Goal: Information Seeking & Learning: Learn about a topic

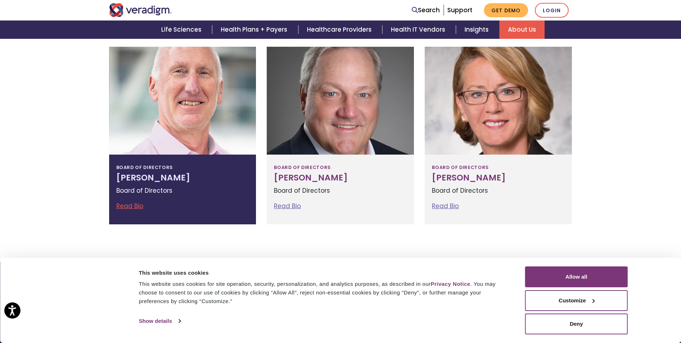
scroll to position [799, 0]
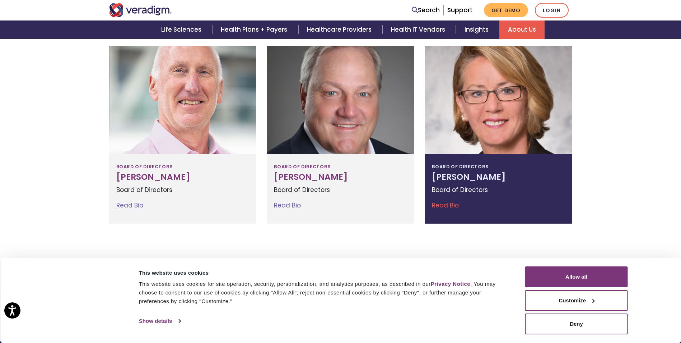
click at [446, 205] on link "Read Bio" at bounding box center [445, 205] width 27 height 9
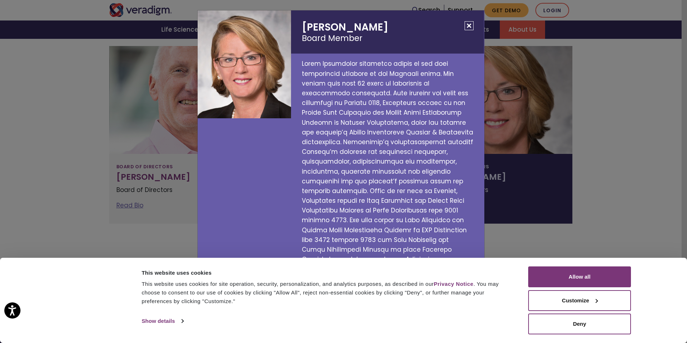
click at [533, 163] on div "[PERSON_NAME] Board Member" at bounding box center [343, 171] width 687 height 343
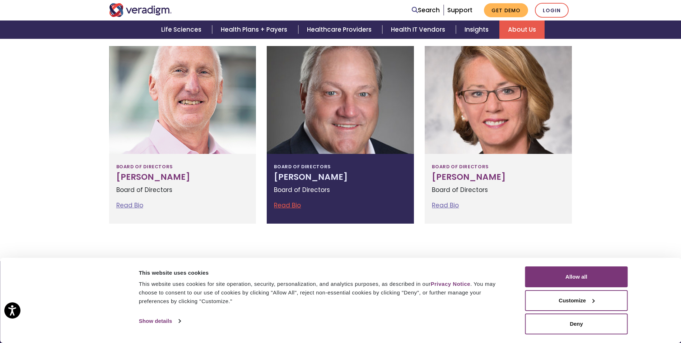
click at [285, 204] on link "Read Bio" at bounding box center [287, 205] width 27 height 9
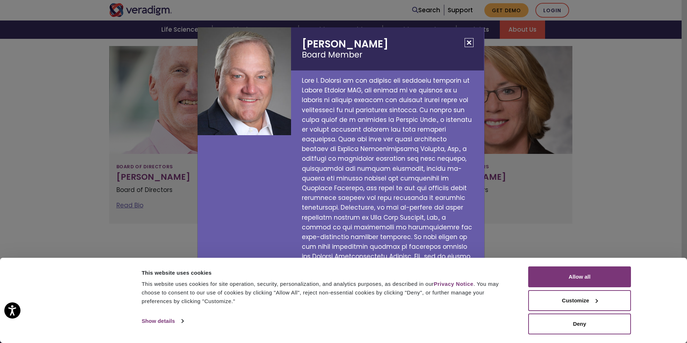
click at [521, 171] on div "[PERSON_NAME] Board Member" at bounding box center [343, 171] width 687 height 343
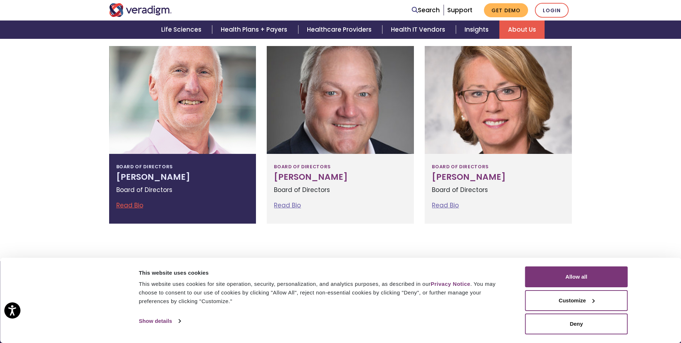
click at [129, 202] on link "Read Bio" at bounding box center [129, 205] width 27 height 9
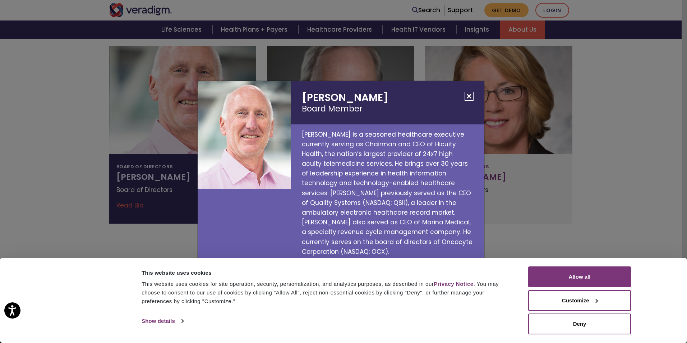
click at [531, 198] on div "[PERSON_NAME] Board Member [PERSON_NAME] is a seasoned healthcare executive cur…" at bounding box center [343, 171] width 687 height 343
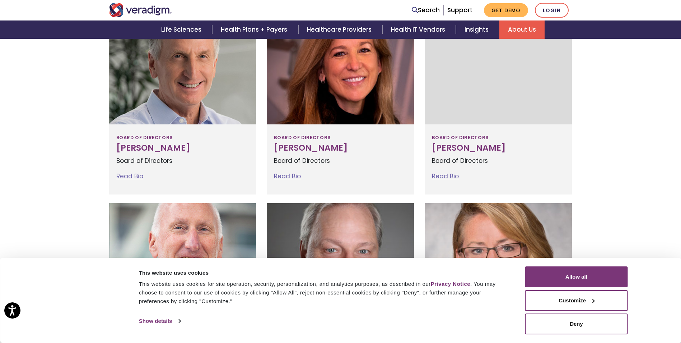
scroll to position [619, 0]
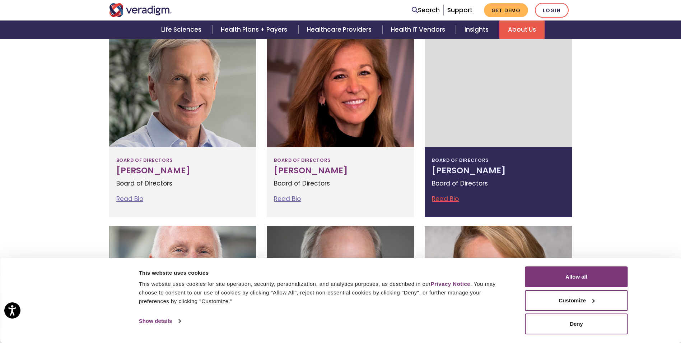
click at [442, 197] on link "Read Bio" at bounding box center [445, 198] width 27 height 9
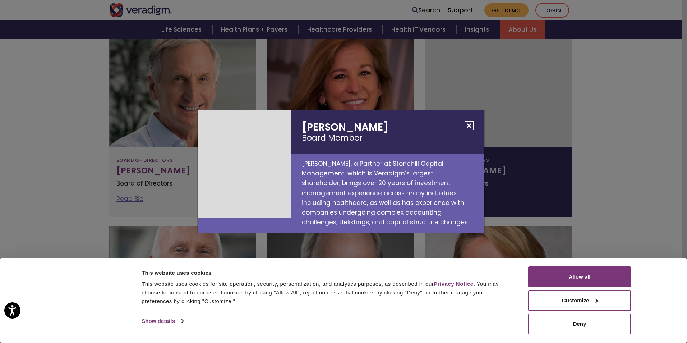
click at [530, 103] on div "[PERSON_NAME] Board Member [PERSON_NAME], a Partner at Stonehill Capital Manage…" at bounding box center [343, 171] width 687 height 343
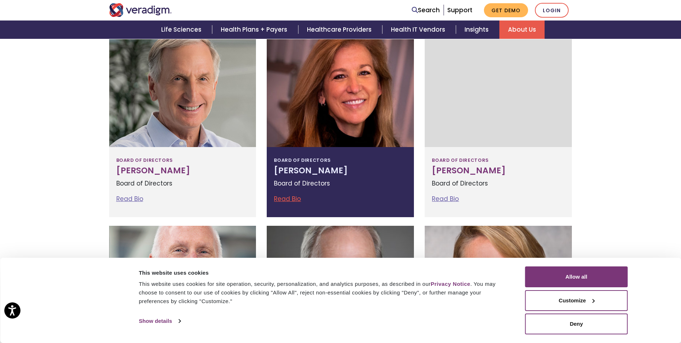
click at [276, 196] on link "Read Bio" at bounding box center [287, 198] width 27 height 9
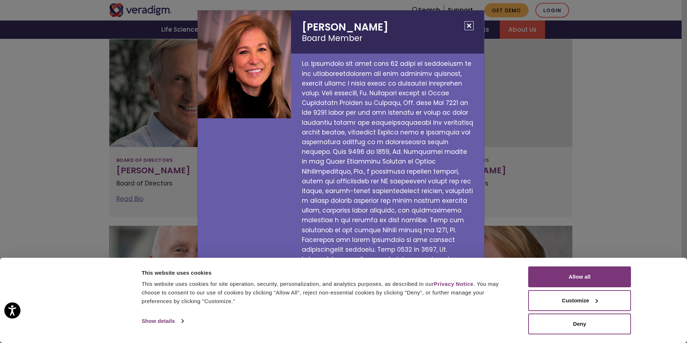
click at [538, 88] on div "[PERSON_NAME] Board Member" at bounding box center [343, 171] width 687 height 343
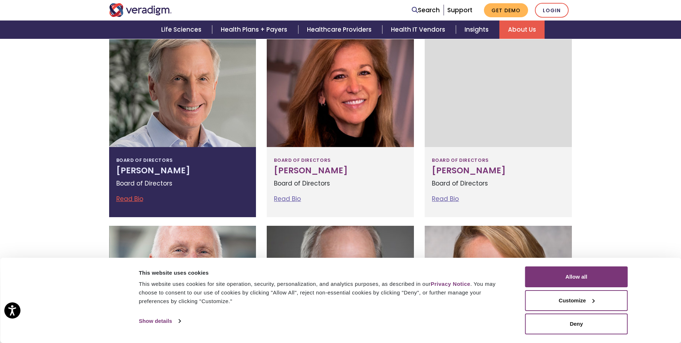
click at [135, 196] on link "Read Bio" at bounding box center [129, 198] width 27 height 9
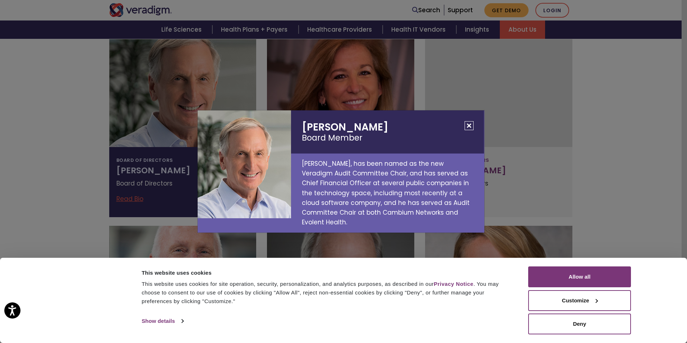
click at [534, 111] on div "[PERSON_NAME] Board Member [PERSON_NAME], has been named as the new Veradigm Au…" at bounding box center [343, 171] width 687 height 343
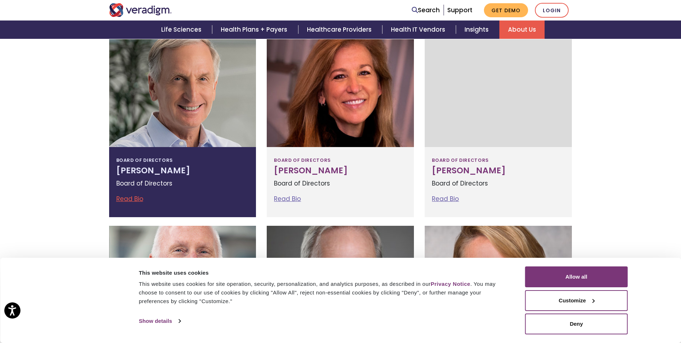
scroll to position [404, 0]
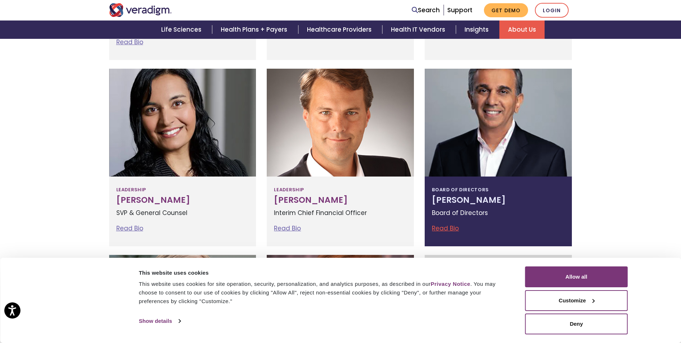
click at [447, 225] on link "Read Bio" at bounding box center [445, 228] width 27 height 9
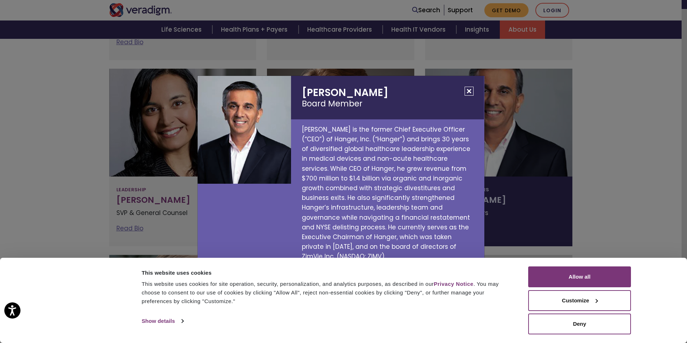
click at [563, 136] on div "[PERSON_NAME] Board Member [PERSON_NAME] is the former Chief Executive Officer …" at bounding box center [343, 171] width 687 height 343
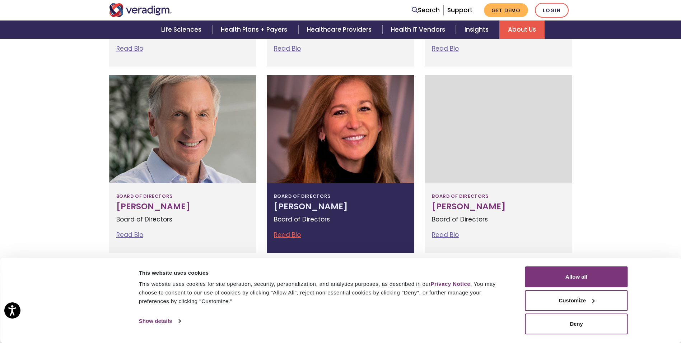
scroll to position [619, 0]
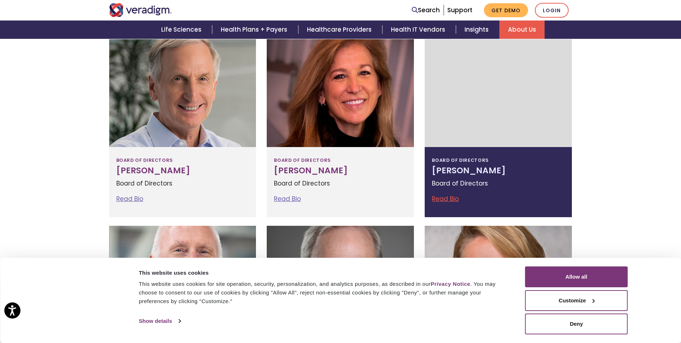
click at [441, 199] on link "Read Bio" at bounding box center [445, 198] width 27 height 9
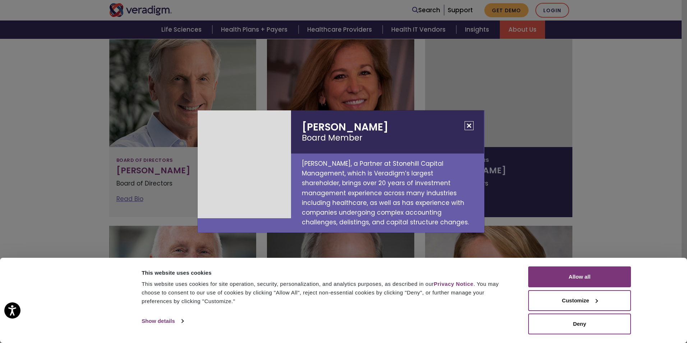
click at [561, 167] on div "[PERSON_NAME] Board Member [PERSON_NAME], a Partner at Stonehill Capital Manage…" at bounding box center [343, 171] width 687 height 343
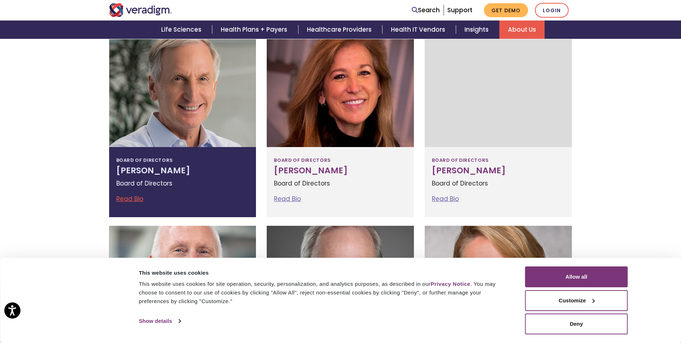
click at [131, 198] on link "Read Bio" at bounding box center [129, 198] width 27 height 9
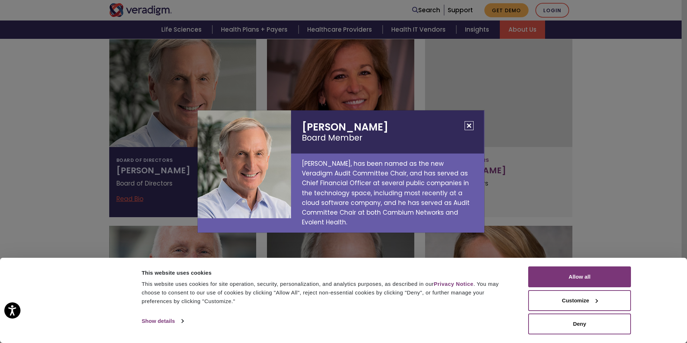
drag, startPoint x: 548, startPoint y: 145, endPoint x: 542, endPoint y: 145, distance: 5.7
click at [547, 145] on div "[PERSON_NAME] Board Member [PERSON_NAME], has been named as the new Veradigm Au…" at bounding box center [343, 171] width 687 height 343
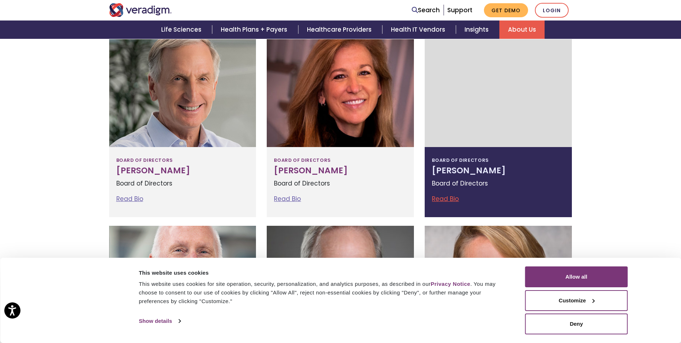
click at [448, 197] on link "Read Bio" at bounding box center [445, 198] width 27 height 9
